Goal: Find specific page/section: Find specific page/section

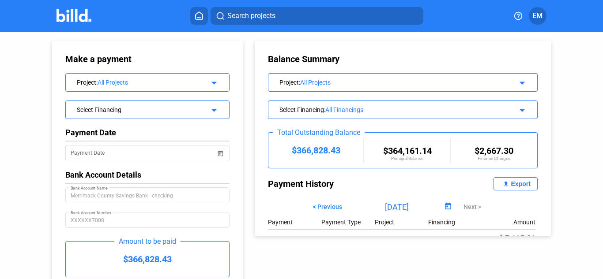
click at [230, 15] on span "Search projects" at bounding box center [251, 16] width 48 height 11
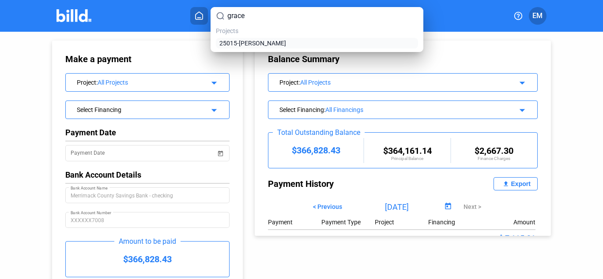
type input "grace"
click at [236, 44] on span "25015-[PERSON_NAME]" at bounding box center [252, 43] width 67 height 9
click at [263, 42] on span "25015-[PERSON_NAME]" at bounding box center [252, 43] width 67 height 9
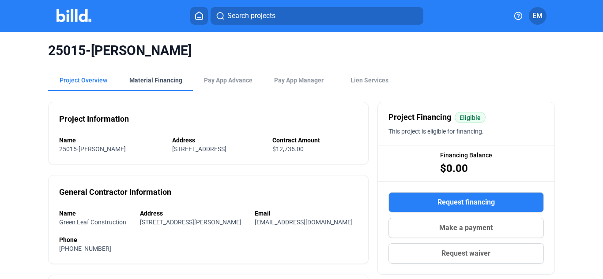
click at [158, 79] on div "Material Financing" at bounding box center [155, 80] width 53 height 9
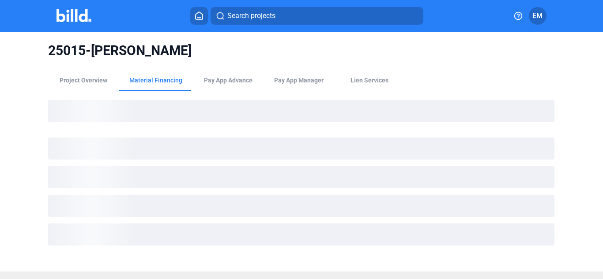
click at [429, 62] on div "25015-[PERSON_NAME]" at bounding box center [301, 51] width 506 height 38
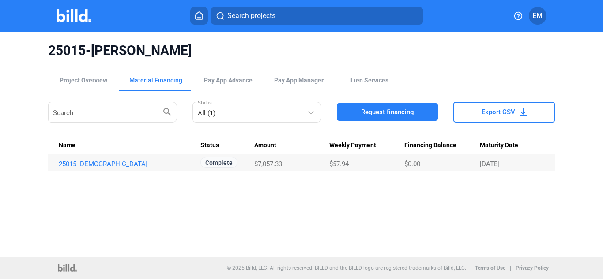
click at [117, 166] on link "25015-[DEMOGRAPHIC_DATA]" at bounding box center [126, 164] width 134 height 8
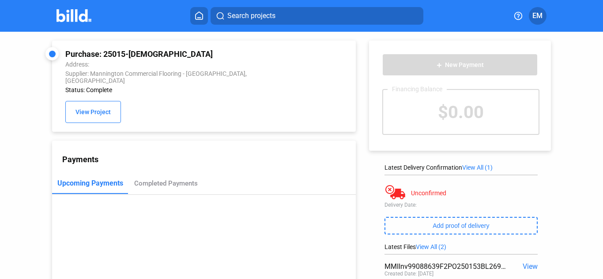
scroll to position [88, 0]
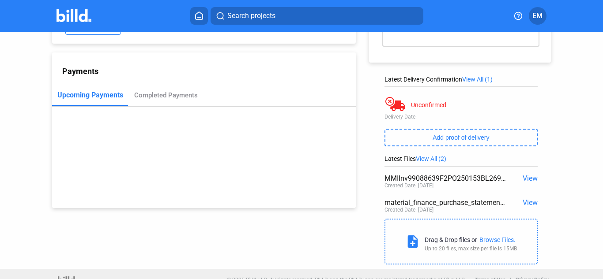
click at [523, 179] on span "View" at bounding box center [530, 178] width 15 height 8
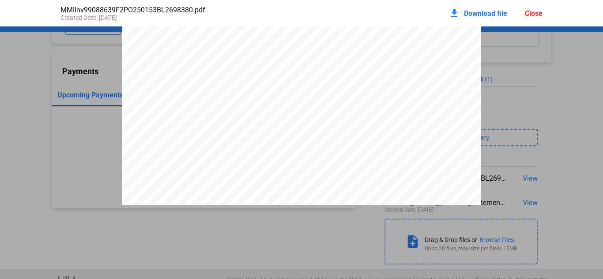
scroll to position [207, 0]
